Goal: Information Seeking & Learning: Check status

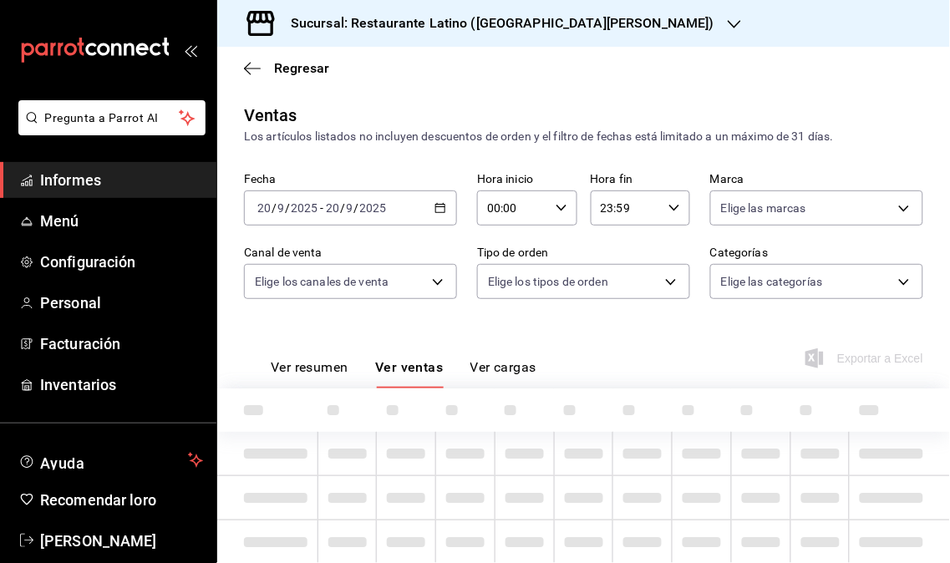
click at [103, 181] on span "Informes" at bounding box center [121, 180] width 163 height 23
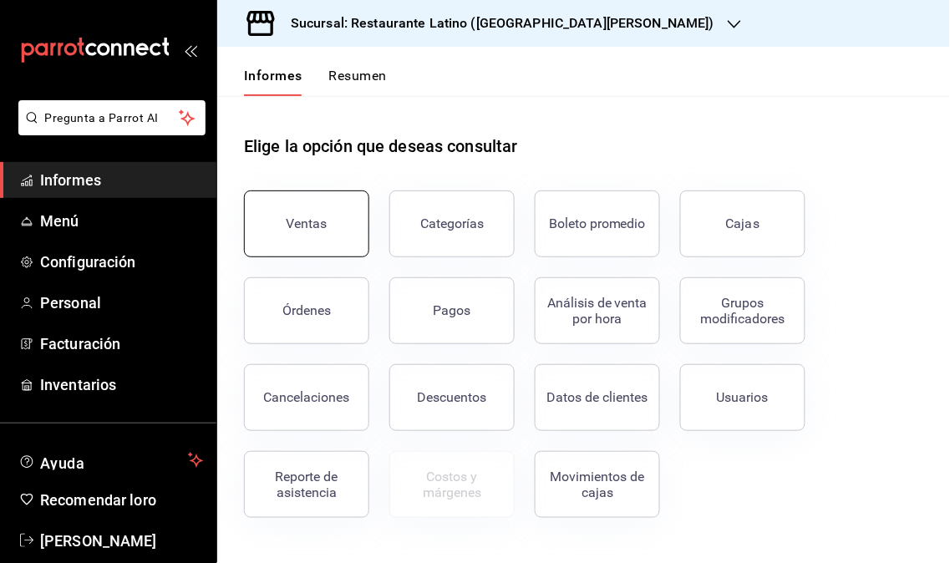
click at [305, 237] on button "Ventas" at bounding box center [306, 224] width 125 height 67
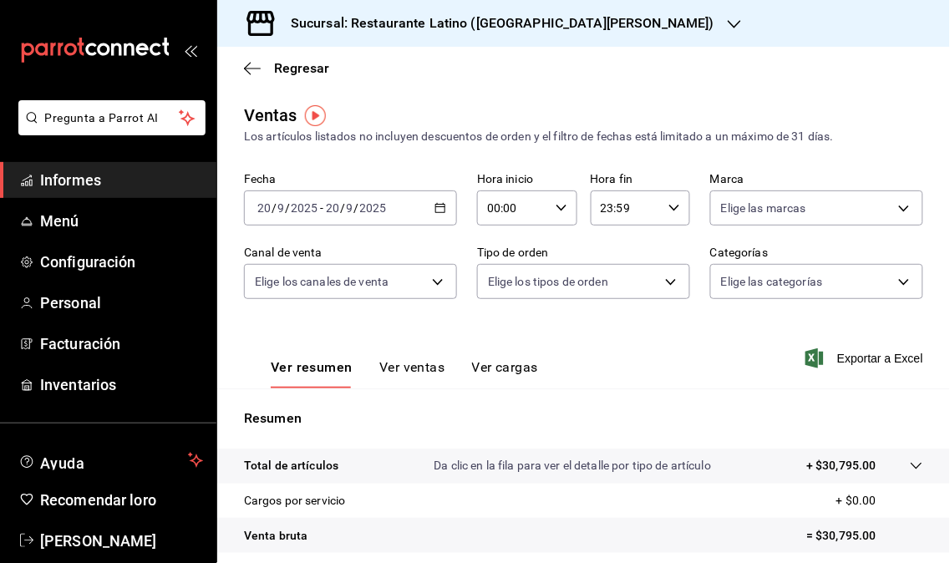
click at [603, 25] on div "Sucursal: Restaurante Latino ([GEOGRAPHIC_DATA][PERSON_NAME])" at bounding box center [489, 23] width 517 height 47
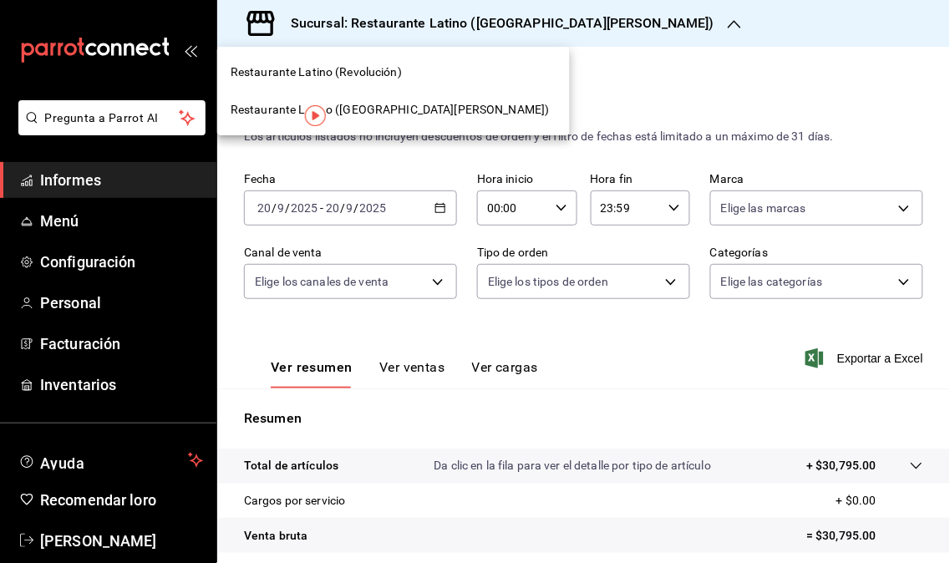
click at [386, 73] on font "Restaurante Latino (Revolución)" at bounding box center [316, 71] width 171 height 13
